Goal: Communication & Community: Answer question/provide support

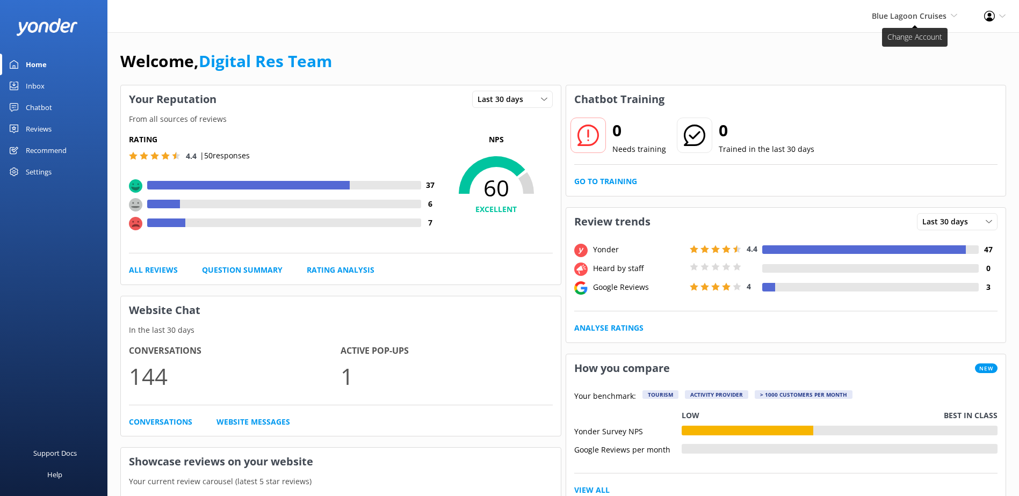
click at [931, 19] on span "Blue Lagoon Cruises" at bounding box center [909, 16] width 75 height 10
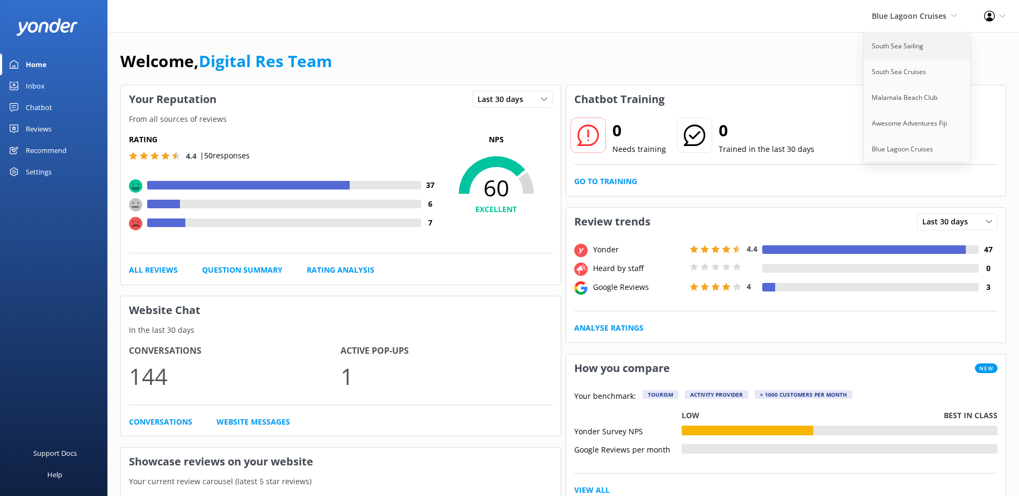
click at [905, 50] on link "South Sea Sailing" at bounding box center [917, 46] width 107 height 26
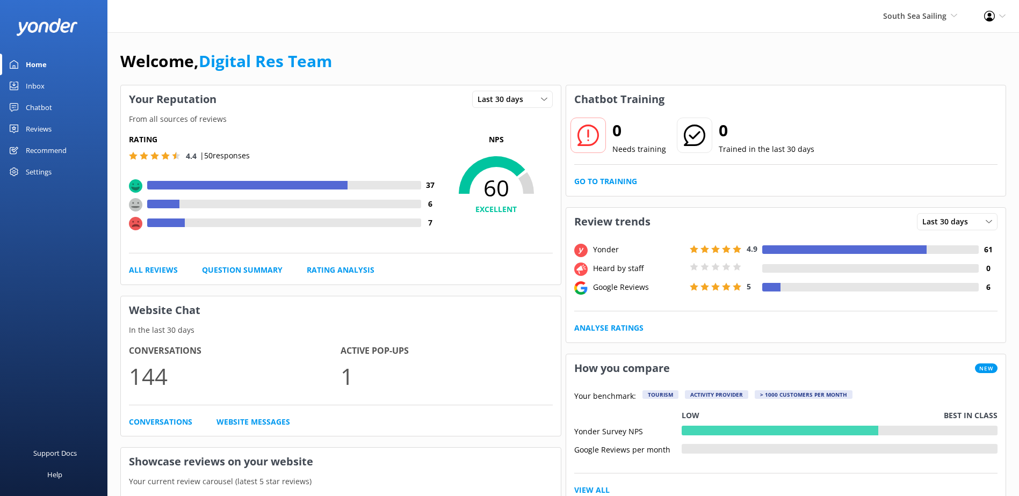
click at [80, 94] on link "Inbox" at bounding box center [53, 85] width 107 height 21
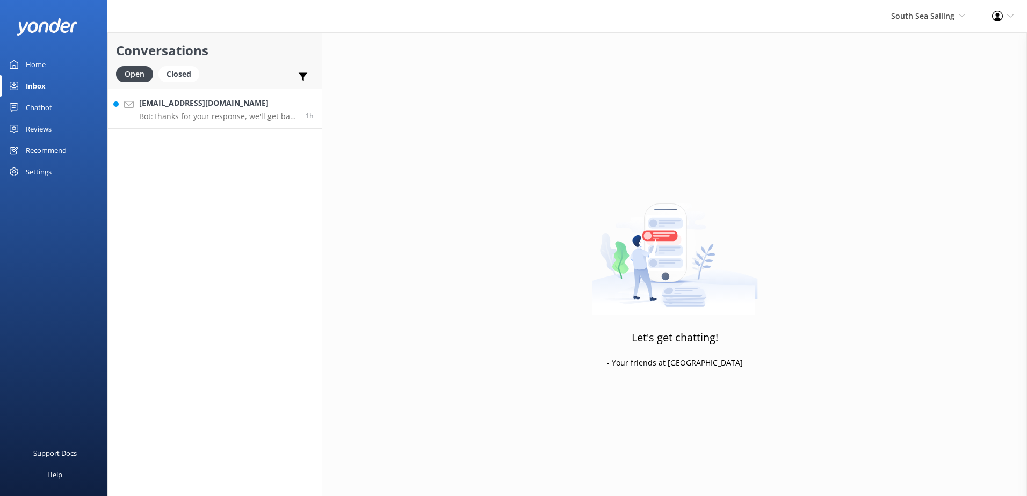
click at [193, 99] on h4 "[EMAIL_ADDRESS][DOMAIN_NAME]" at bounding box center [218, 103] width 158 height 12
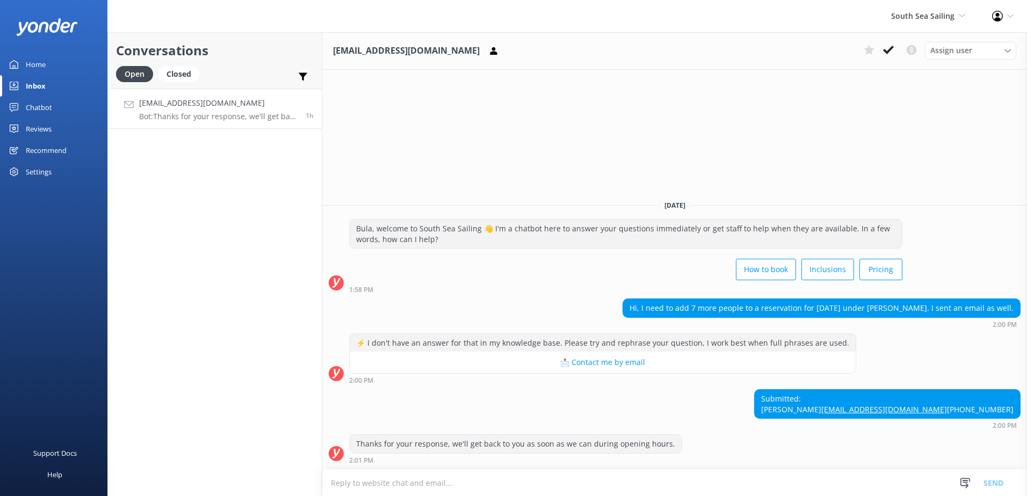
click at [892, 47] on use at bounding box center [888, 50] width 11 height 9
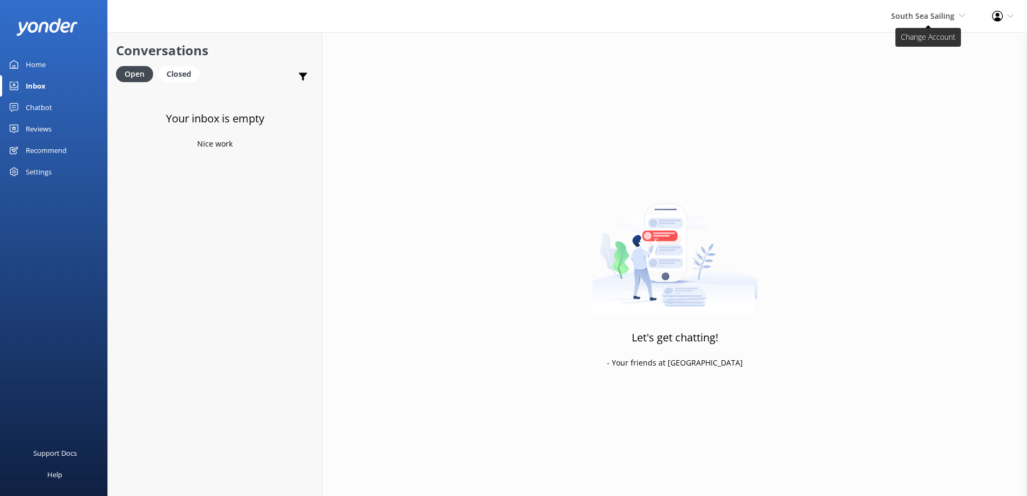
click at [923, 19] on span "South Sea Sailing" at bounding box center [922, 16] width 63 height 10
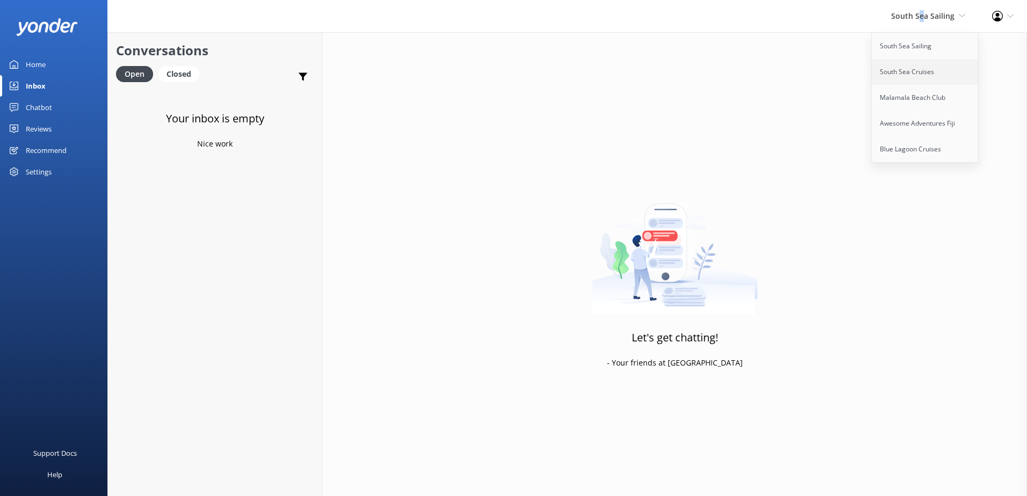
drag, startPoint x: 923, startPoint y: 19, endPoint x: 907, endPoint y: 70, distance: 53.5
click at [907, 70] on link "South Sea Cruises" at bounding box center [925, 72] width 107 height 26
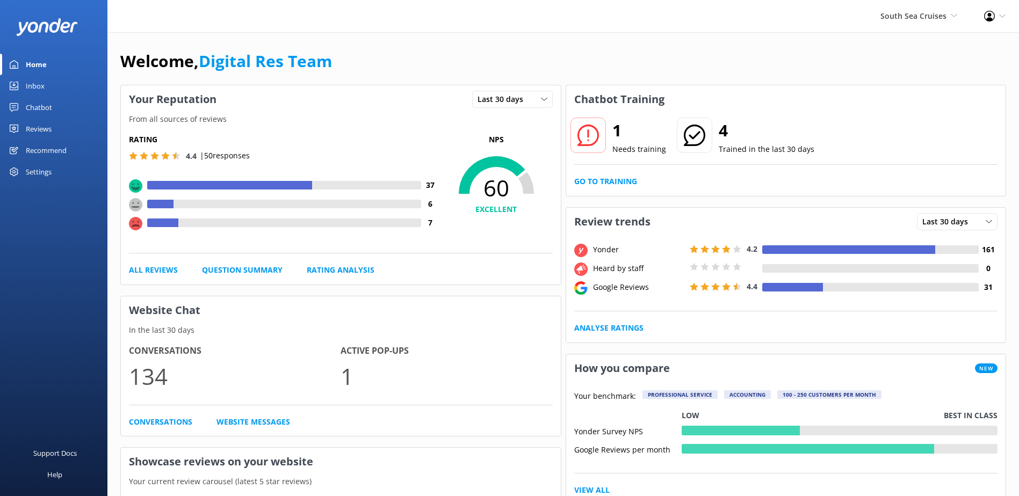
click at [50, 85] on link "Inbox" at bounding box center [53, 85] width 107 height 21
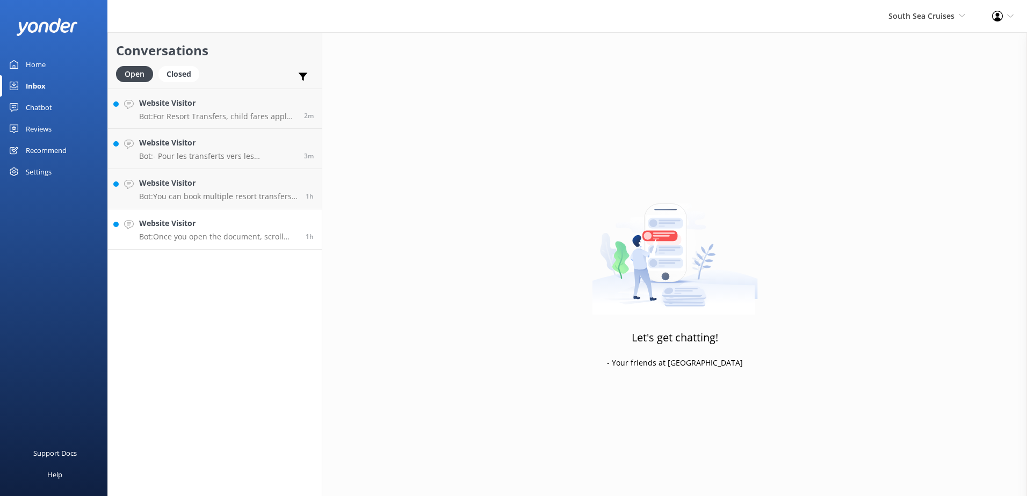
click at [209, 227] on h4 "Website Visitor" at bounding box center [218, 224] width 158 height 12
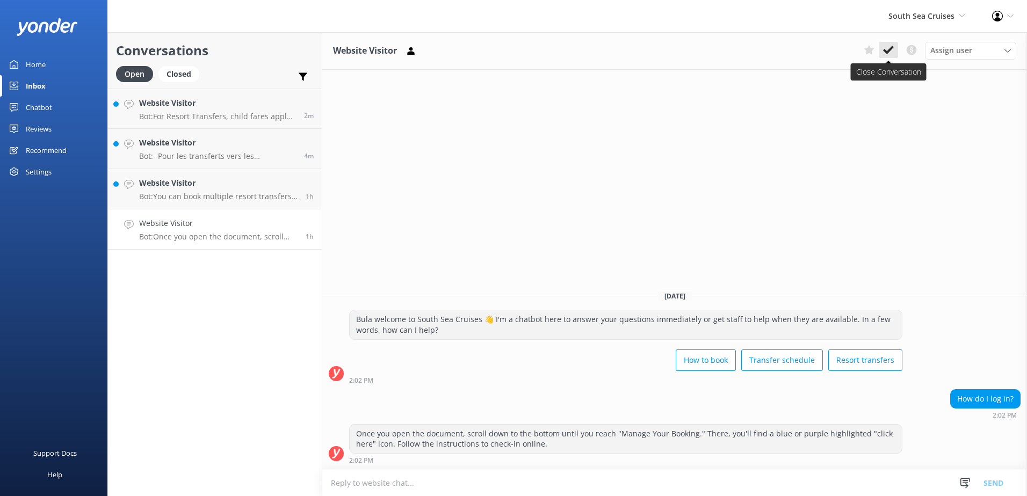
click at [893, 53] on icon at bounding box center [888, 50] width 11 height 11
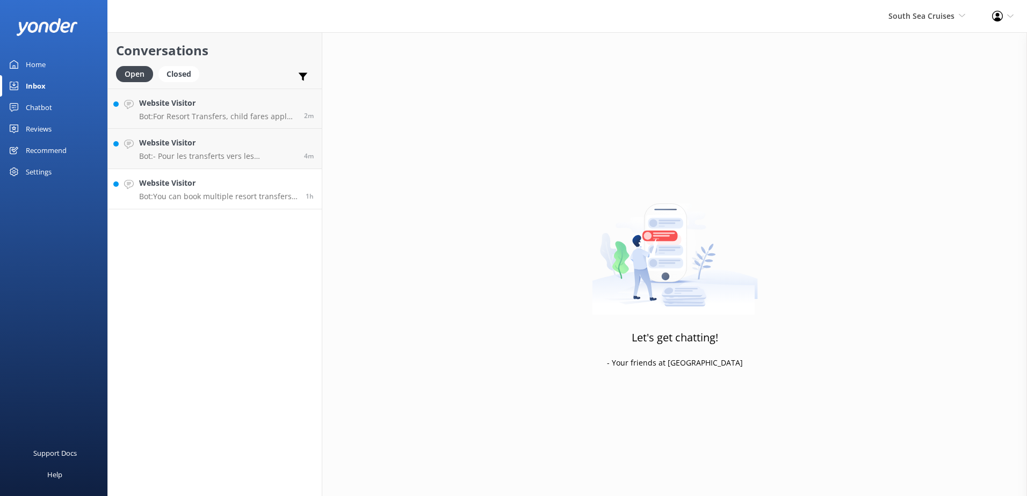
click at [268, 198] on p "Bot: You can book multiple resort transfers per booking. To view resort transfe…" at bounding box center [218, 197] width 158 height 10
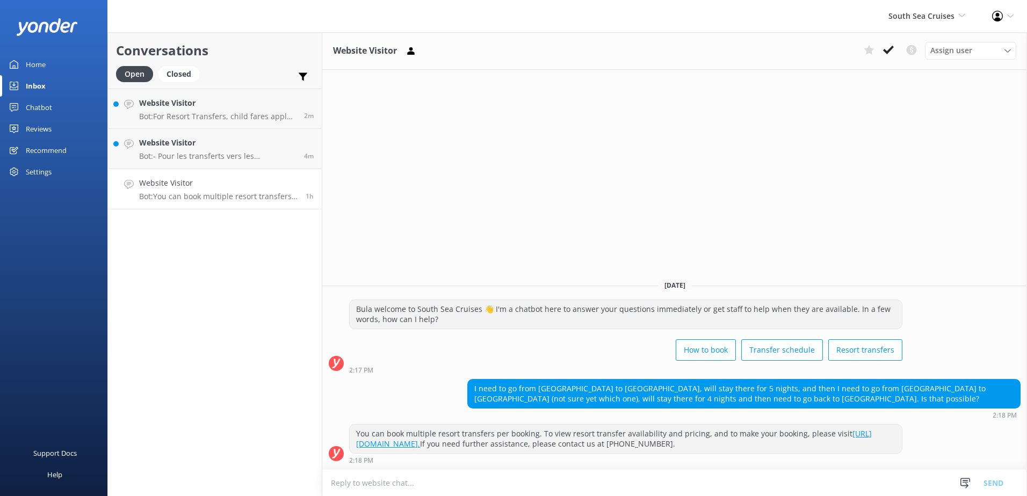
click at [893, 55] on icon at bounding box center [888, 50] width 11 height 11
click at [268, 146] on h4 "Website Visitor" at bounding box center [217, 143] width 157 height 12
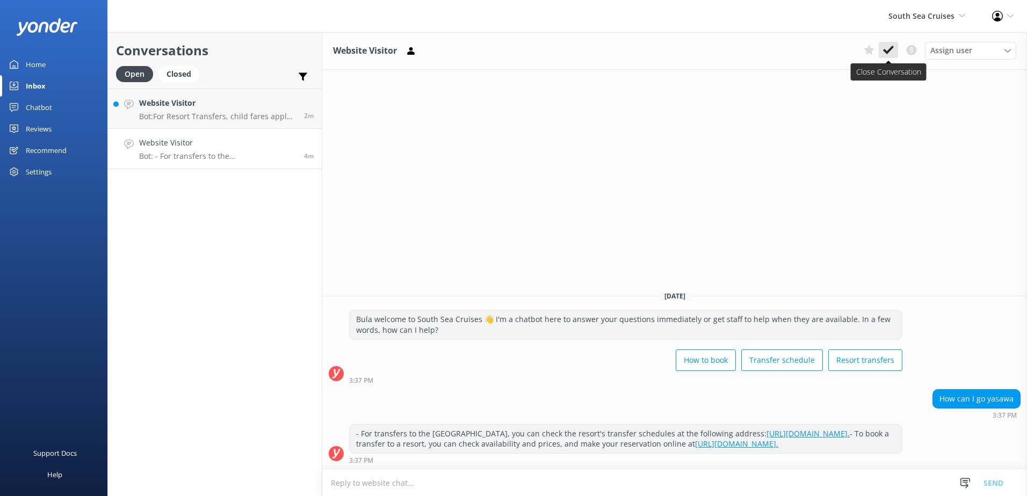
click at [889, 51] on use at bounding box center [888, 50] width 11 height 9
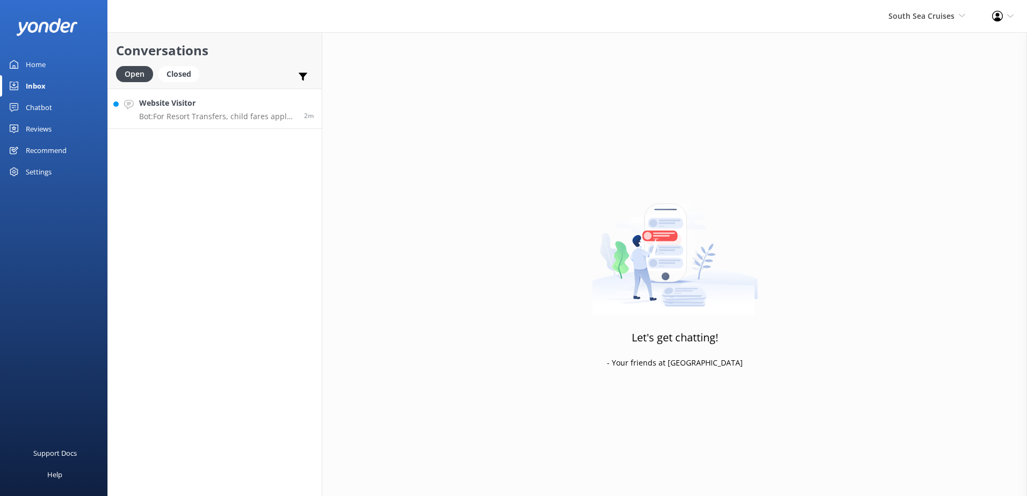
click at [266, 114] on p "Bot: For Resort Transfers, child fares apply to children aged between 2 to 15 y…" at bounding box center [217, 117] width 157 height 10
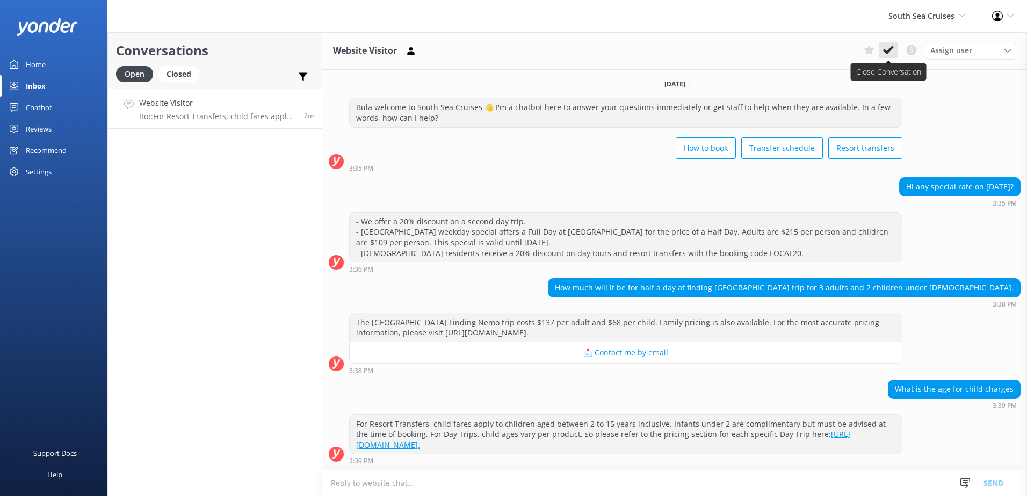
click at [889, 52] on use at bounding box center [888, 50] width 11 height 9
click at [926, 15] on span "South Sea Cruises" at bounding box center [922, 16] width 66 height 10
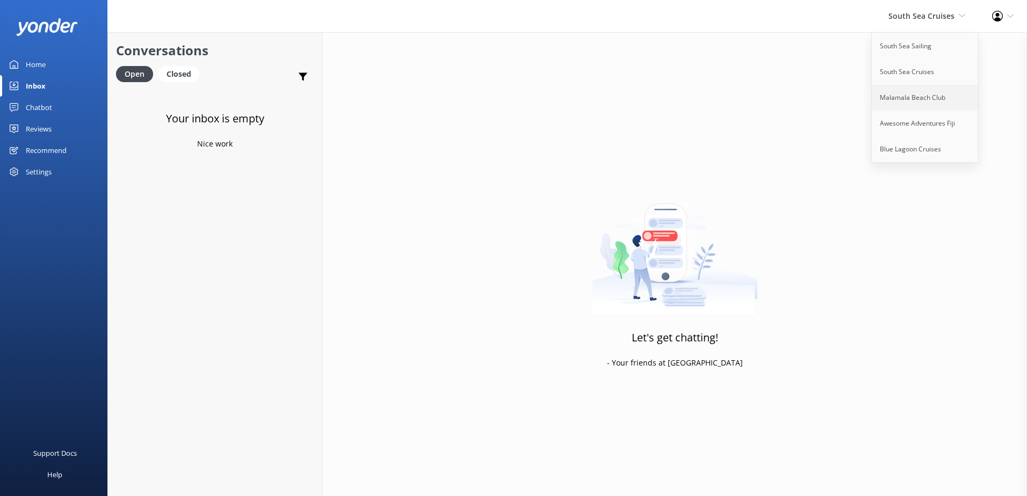
click at [925, 99] on link "Malamala Beach Club" at bounding box center [925, 98] width 107 height 26
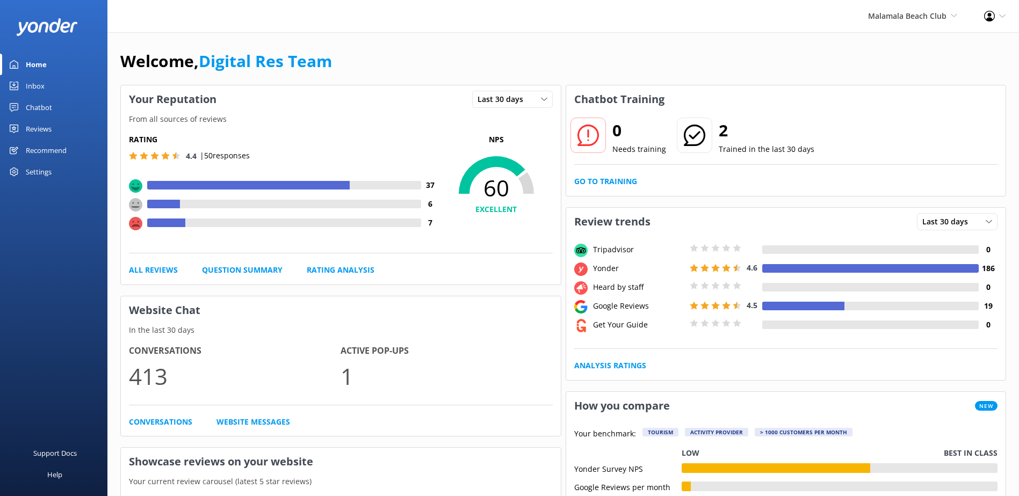
click at [45, 88] on link "Inbox" at bounding box center [53, 85] width 107 height 21
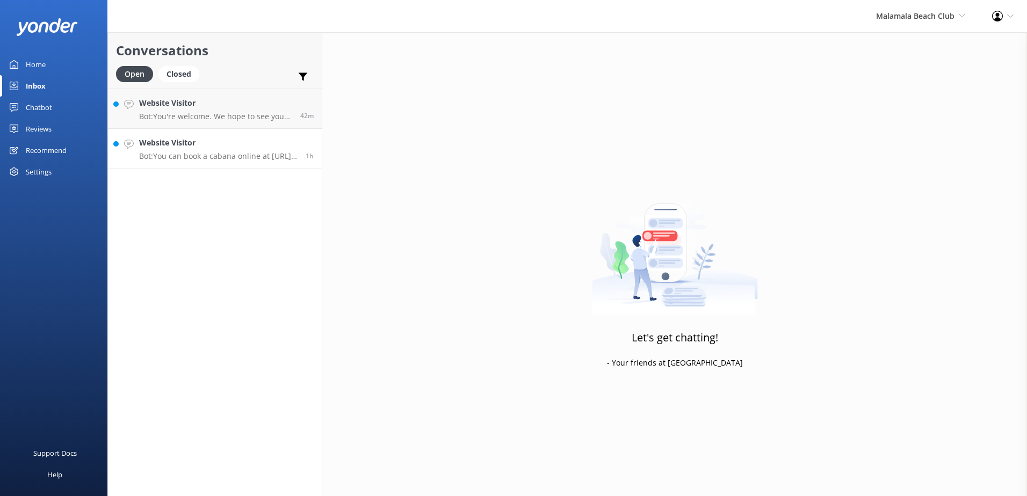
click at [197, 145] on h4 "Website Visitor" at bounding box center [218, 143] width 158 height 12
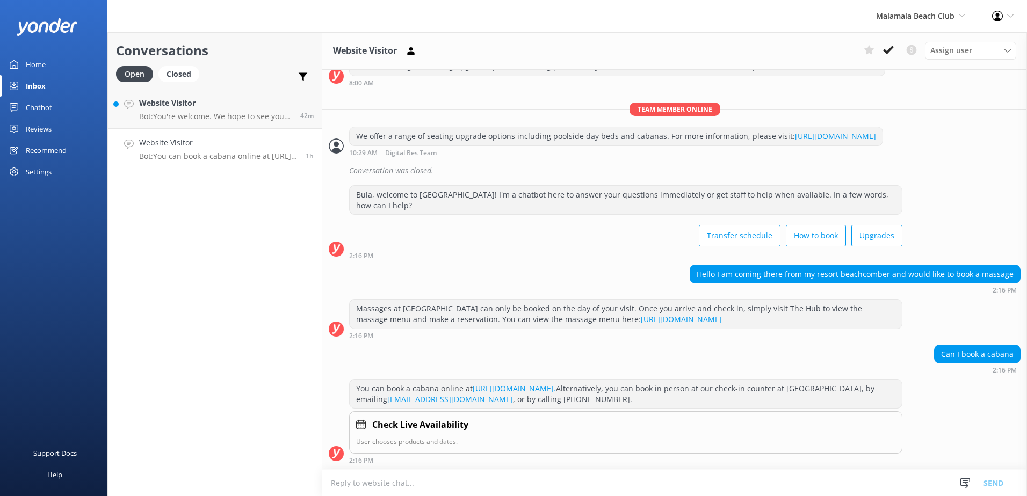
scroll to position [215, 0]
click at [898, 54] on div "Assign user [PERSON_NAME] Digital Res Team [PERSON_NAME] [PERSON_NAME] Adivou […" at bounding box center [938, 50] width 157 height 17
click at [893, 53] on icon at bounding box center [888, 50] width 11 height 11
click at [256, 109] on h4 "Website Visitor" at bounding box center [215, 103] width 153 height 12
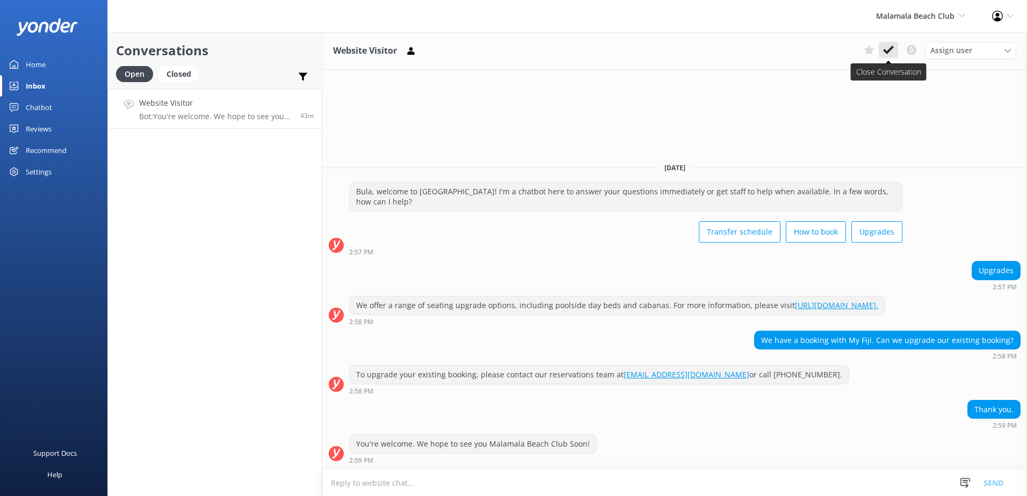
click at [890, 51] on use at bounding box center [888, 50] width 11 height 9
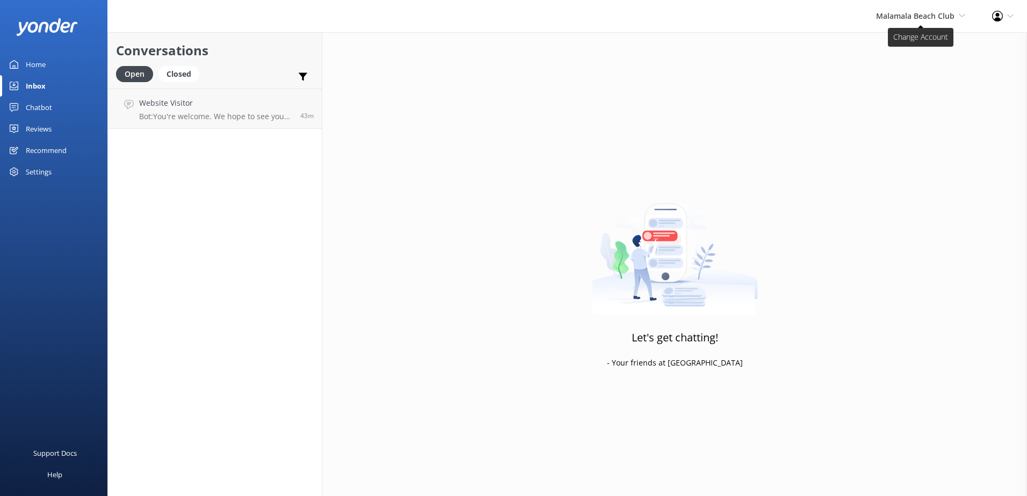
click at [915, 21] on span "Malamala Beach Club South Sea Sailing South Sea Cruises Malamala Beach Club Awe…" at bounding box center [920, 16] width 89 height 12
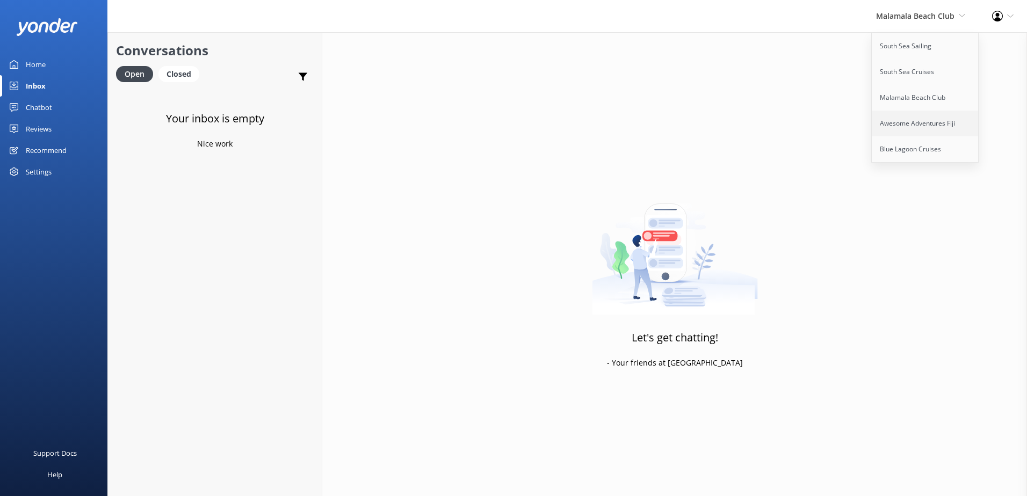
click at [912, 118] on link "Awesome Adventures Fiji" at bounding box center [925, 124] width 107 height 26
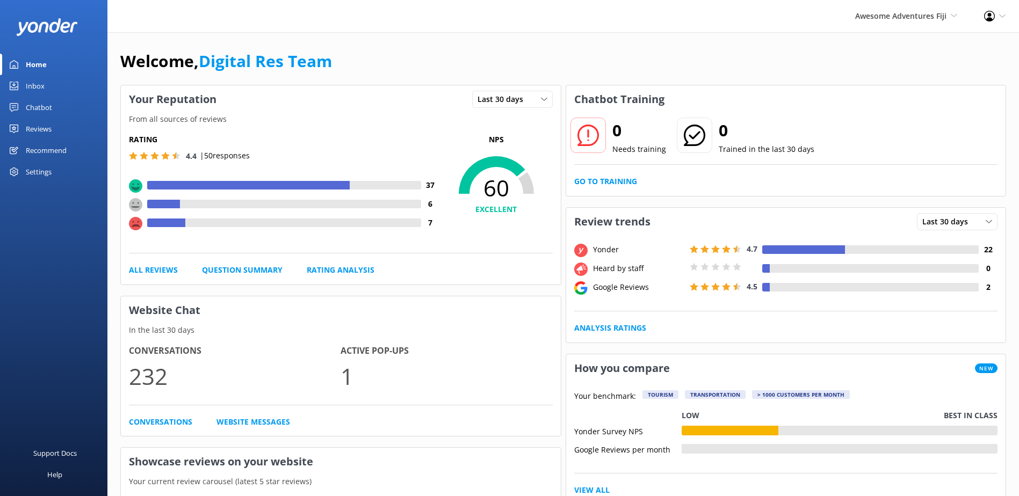
click at [44, 74] on div "Home" at bounding box center [36, 64] width 21 height 21
click at [45, 85] on link "Inbox" at bounding box center [53, 85] width 107 height 21
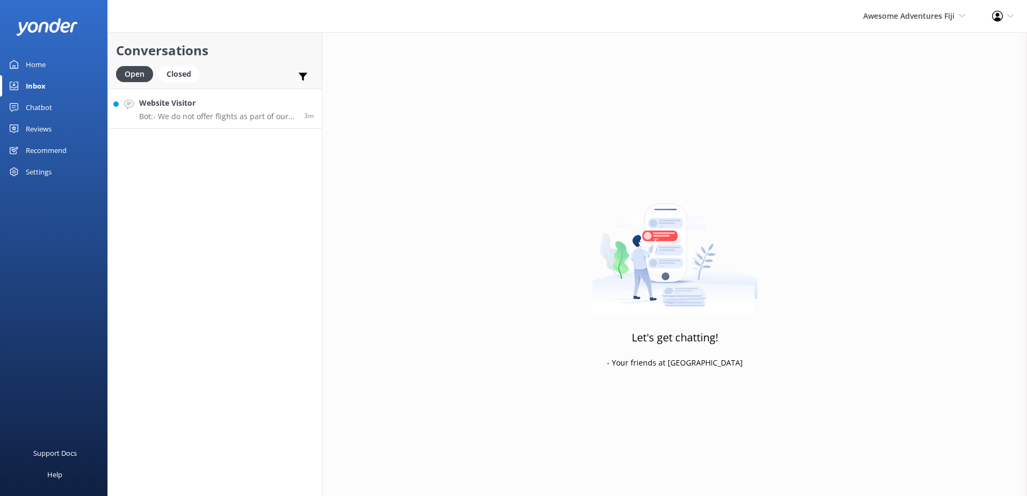
click at [217, 123] on link "Website Visitor Bot: - We do not offer flights as part of our packages. - You c…" at bounding box center [215, 109] width 214 height 40
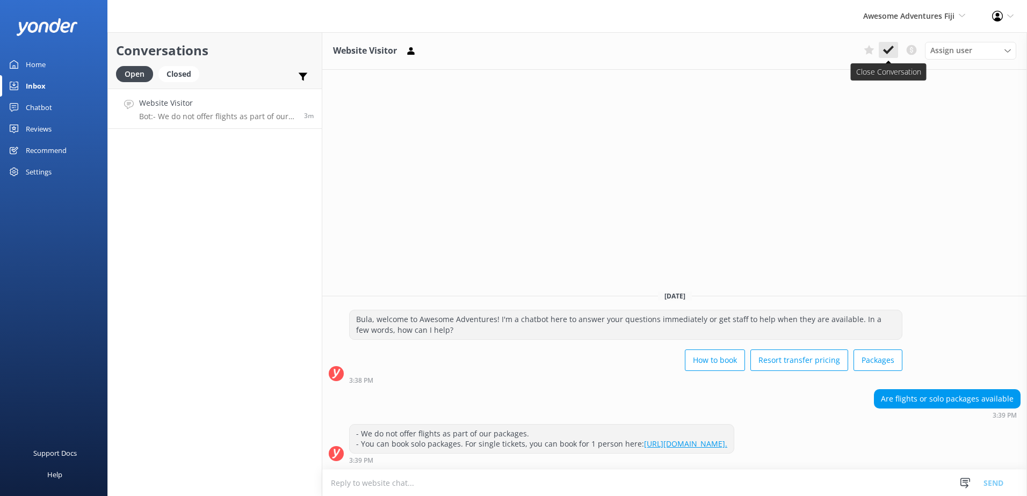
click at [892, 55] on icon at bounding box center [888, 50] width 11 height 11
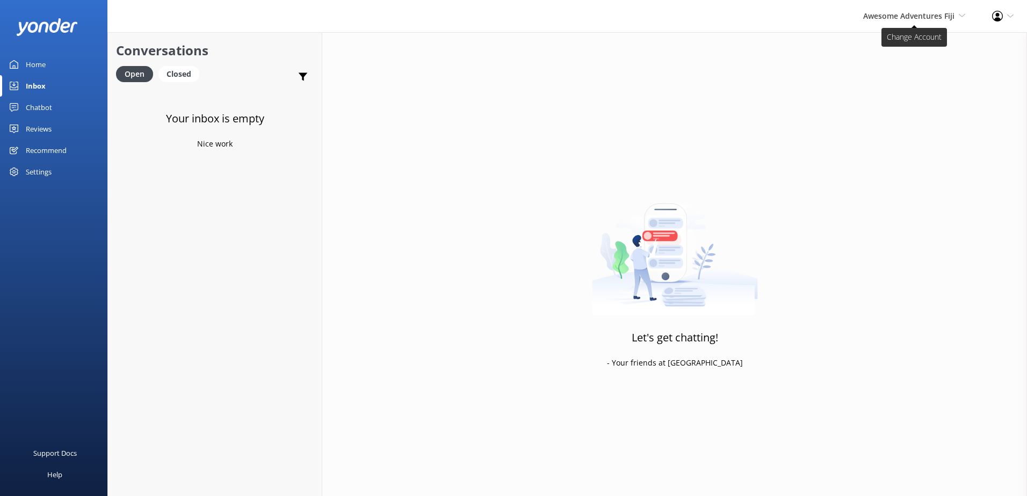
click at [900, 21] on span "Awesome Adventures Fiji South Sea Sailing South Sea Cruises Malamala Beach Club…" at bounding box center [914, 16] width 102 height 12
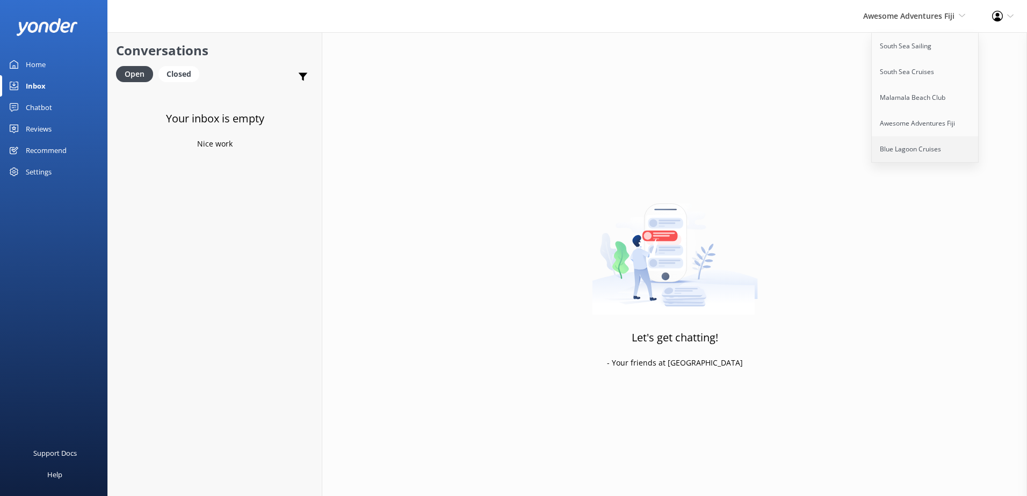
click at [921, 142] on link "Blue Lagoon Cruises" at bounding box center [925, 149] width 107 height 26
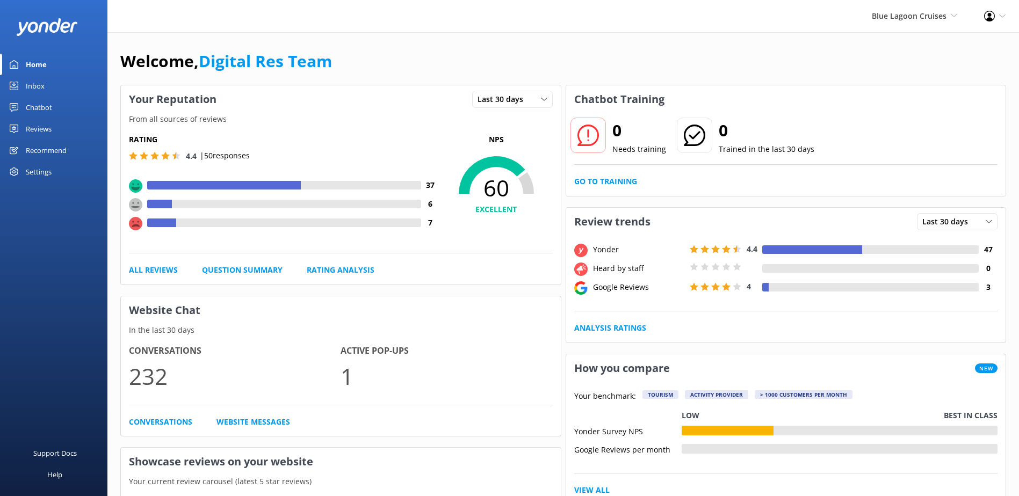
click at [49, 87] on link "Inbox" at bounding box center [53, 85] width 107 height 21
